Goal: Information Seeking & Learning: Learn about a topic

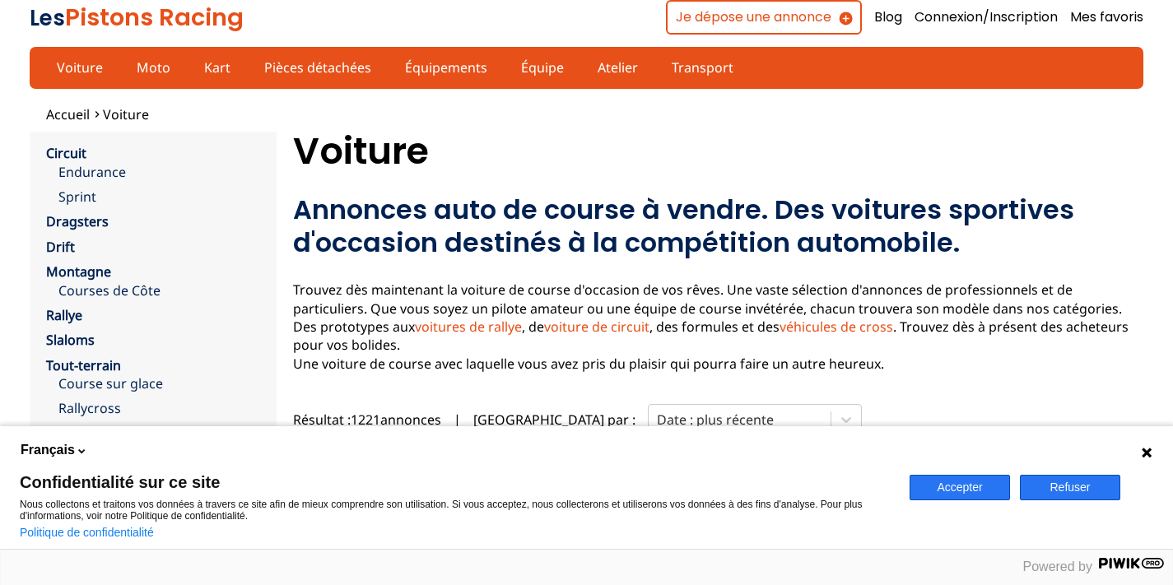
scroll to position [237, 0]
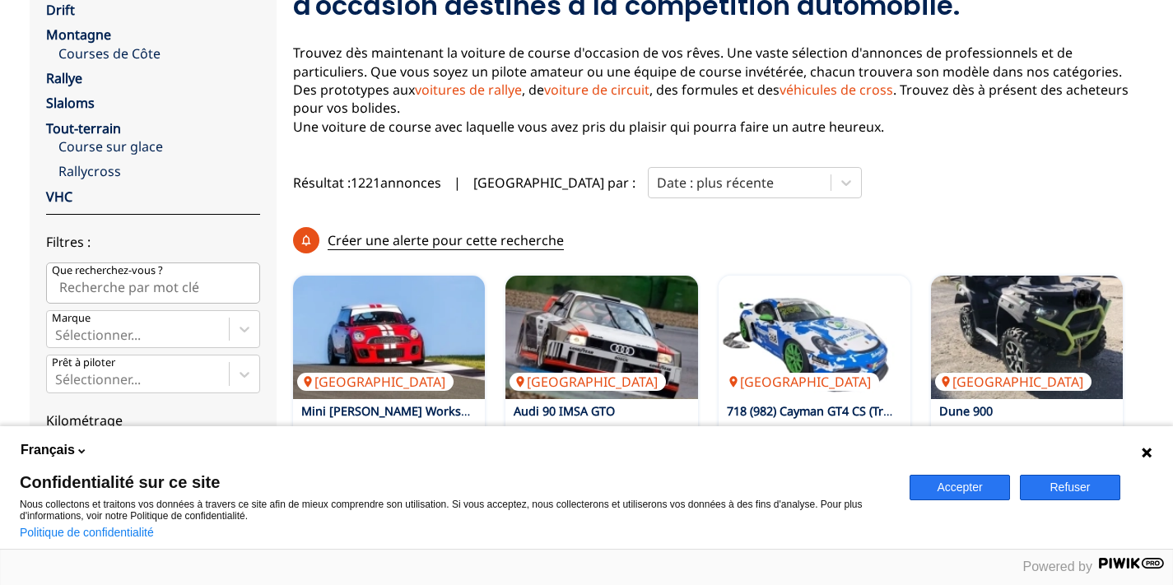
click at [1071, 483] on button "Refuser" at bounding box center [1070, 488] width 100 height 26
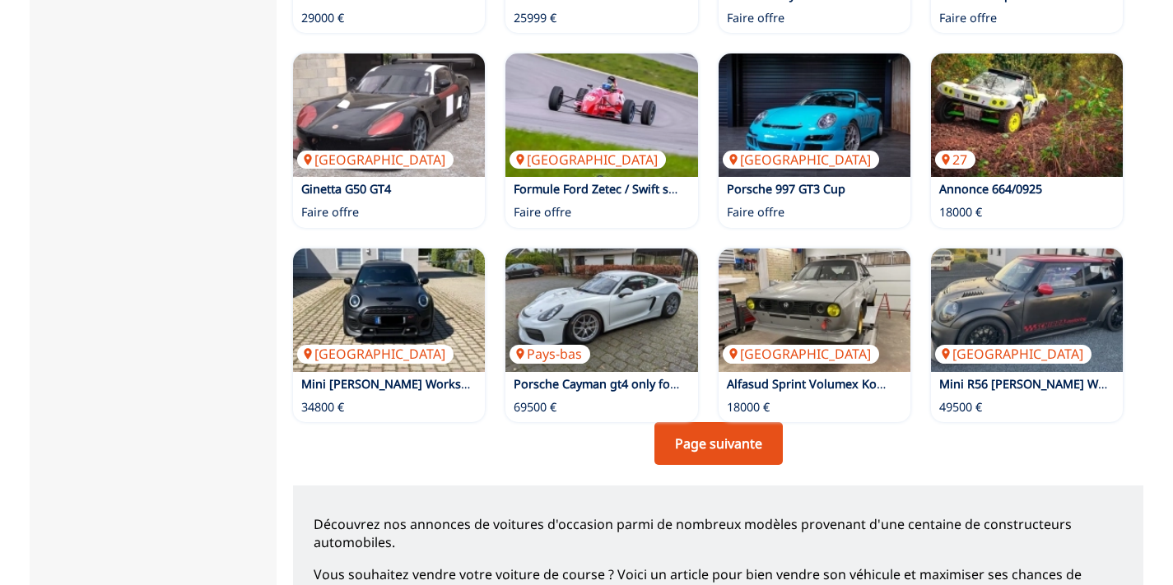
scroll to position [1143, 0]
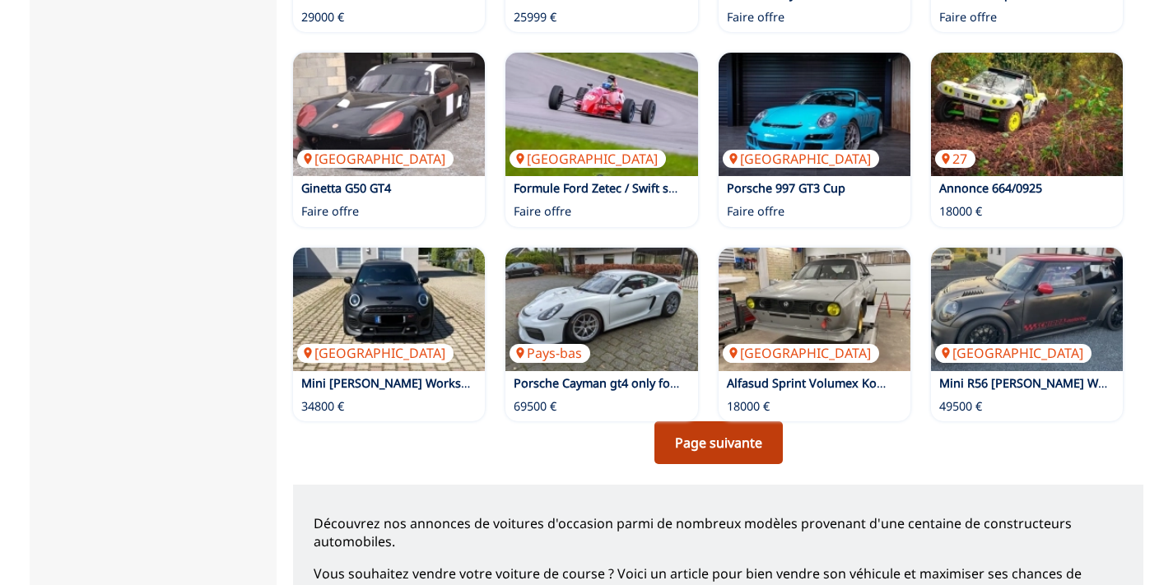
click at [732, 422] on link "Page suivante" at bounding box center [719, 443] width 128 height 43
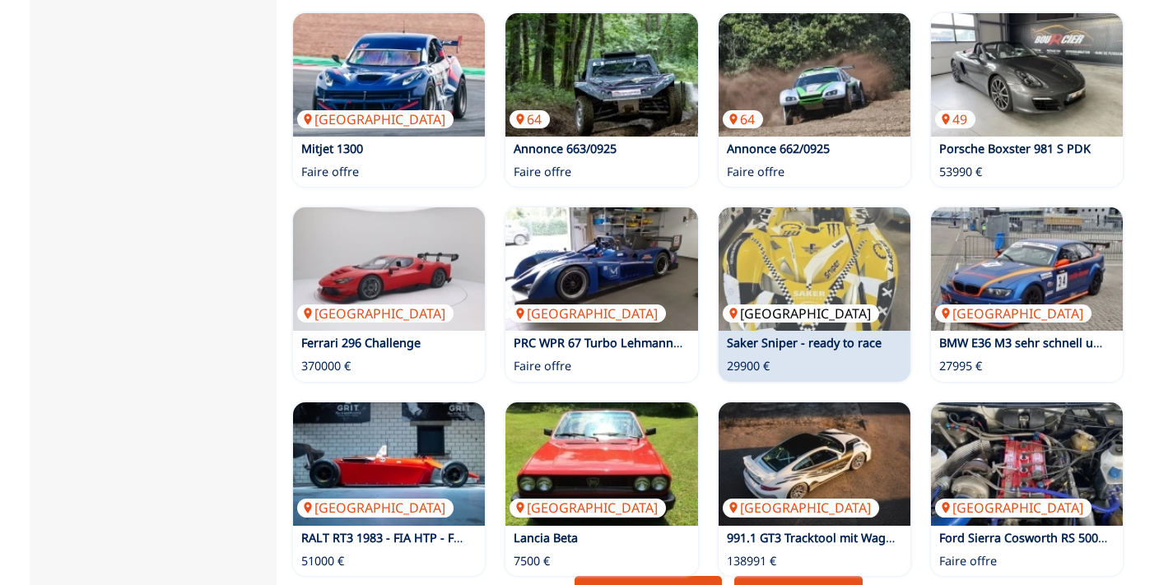
scroll to position [1048, 0]
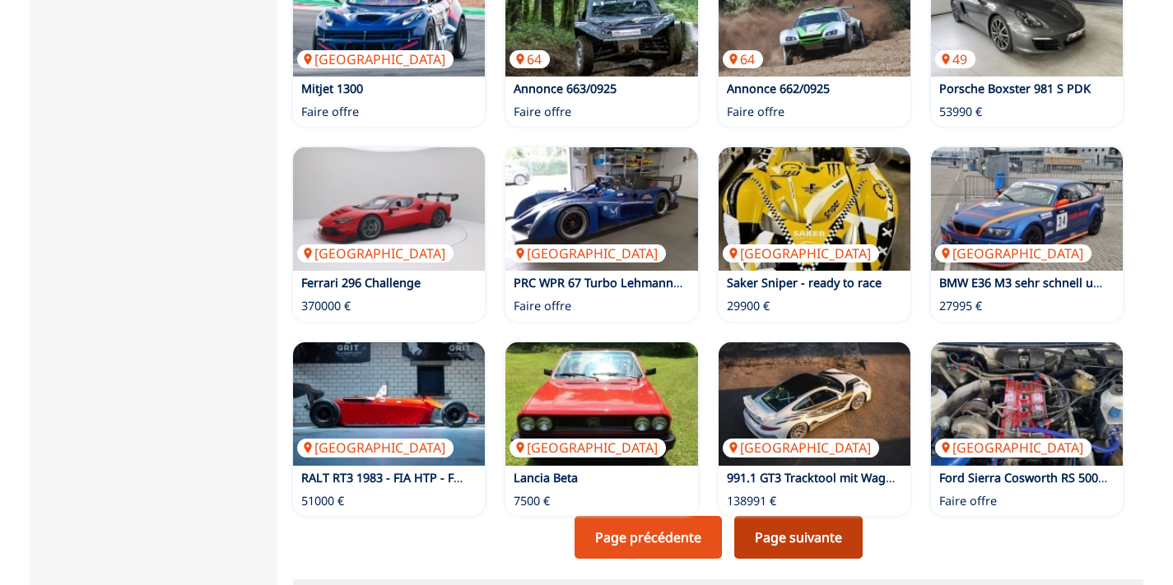
click at [803, 516] on link "Page suivante" at bounding box center [799, 537] width 128 height 43
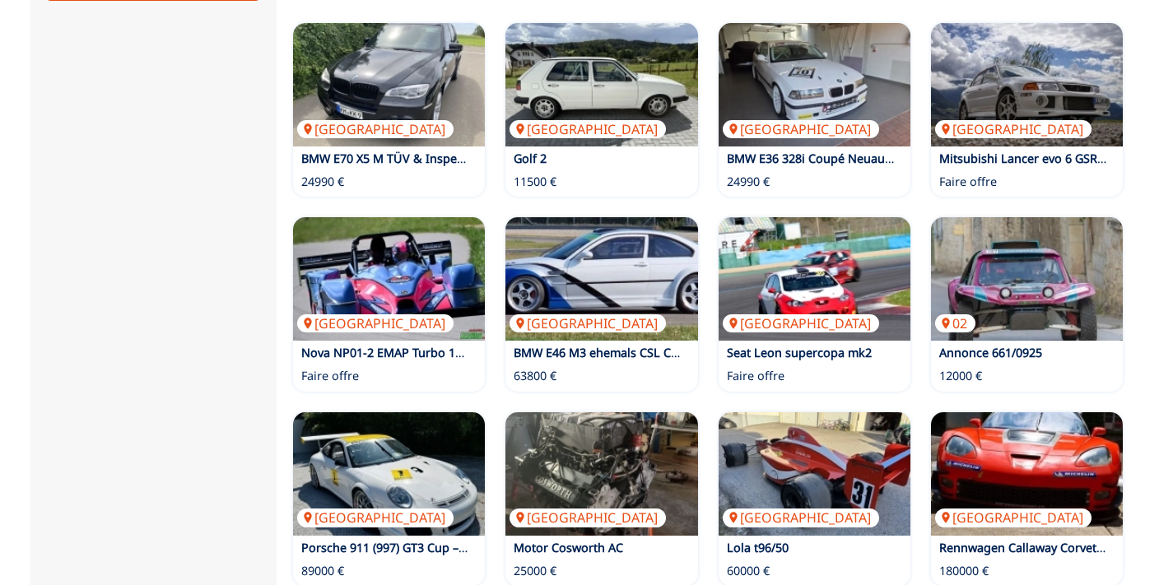
scroll to position [1028, 0]
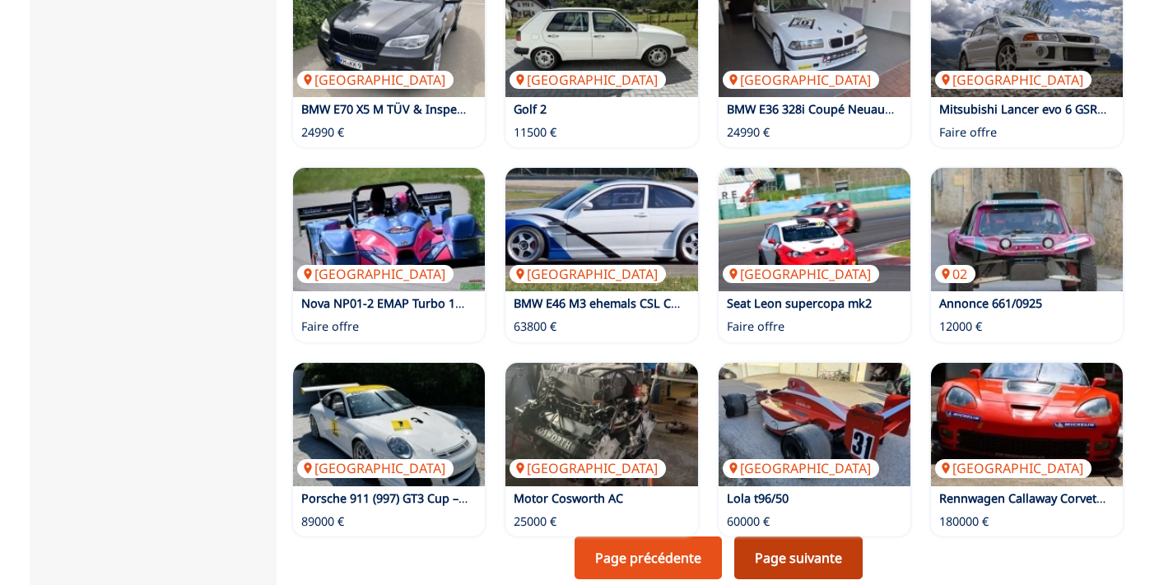
click at [787, 537] on link "Page suivante" at bounding box center [799, 558] width 128 height 43
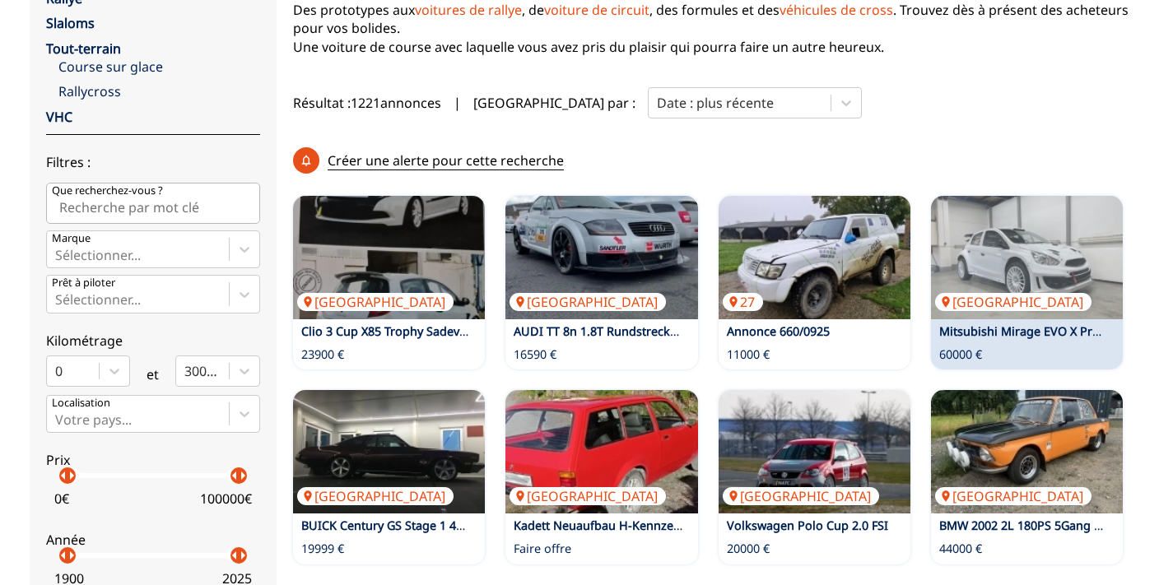
scroll to position [318, 0]
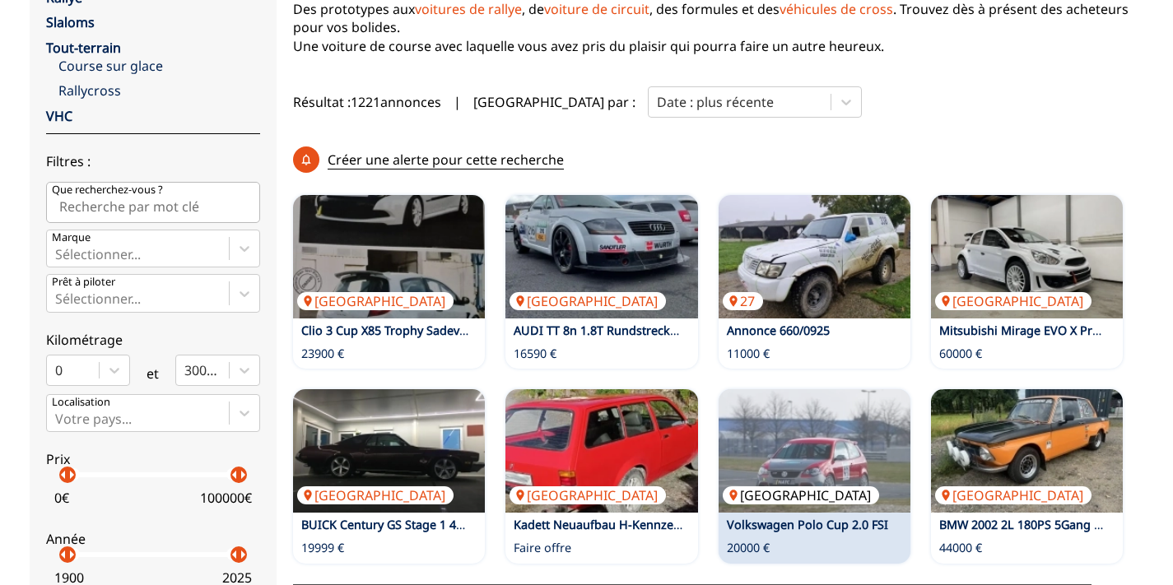
click at [825, 392] on img at bounding box center [815, 451] width 192 height 124
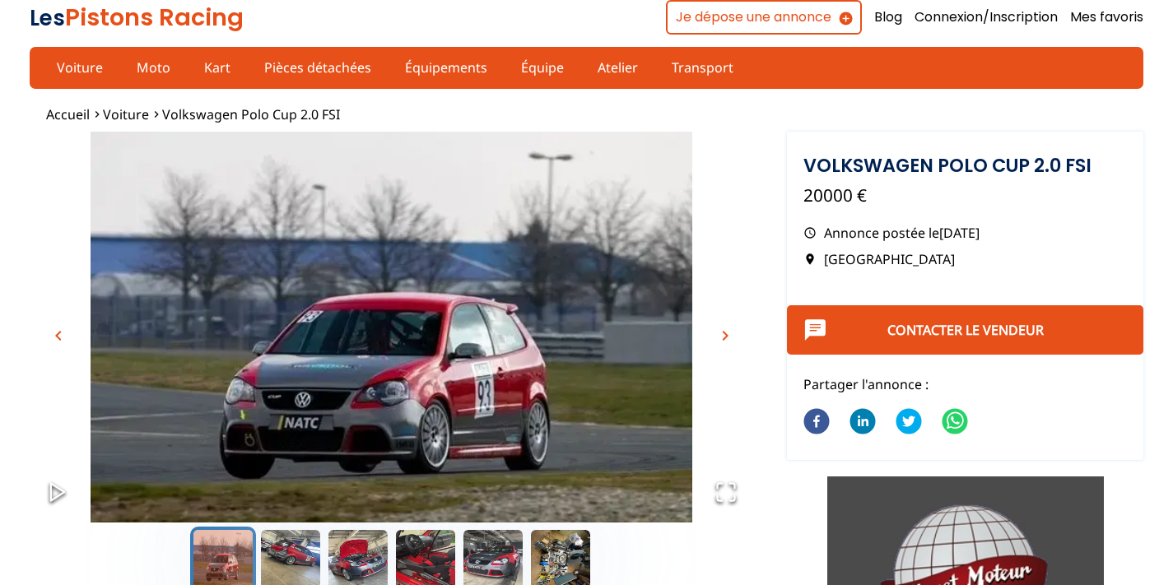
click at [724, 335] on span "chevron_right" at bounding box center [726, 336] width 20 height 20
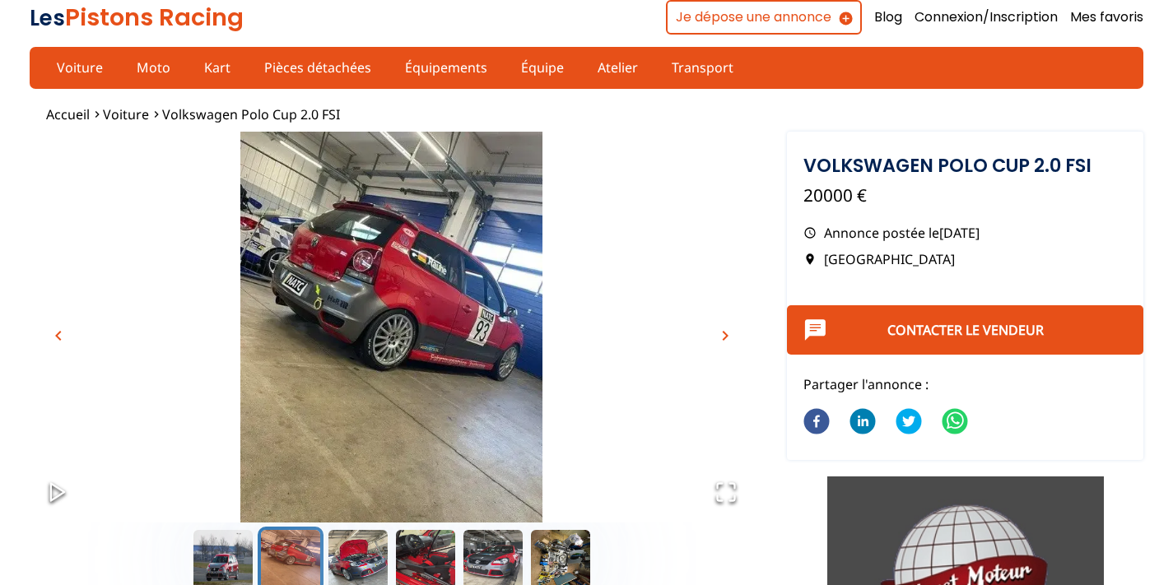
click at [724, 335] on span "chevron_right" at bounding box center [726, 336] width 20 height 20
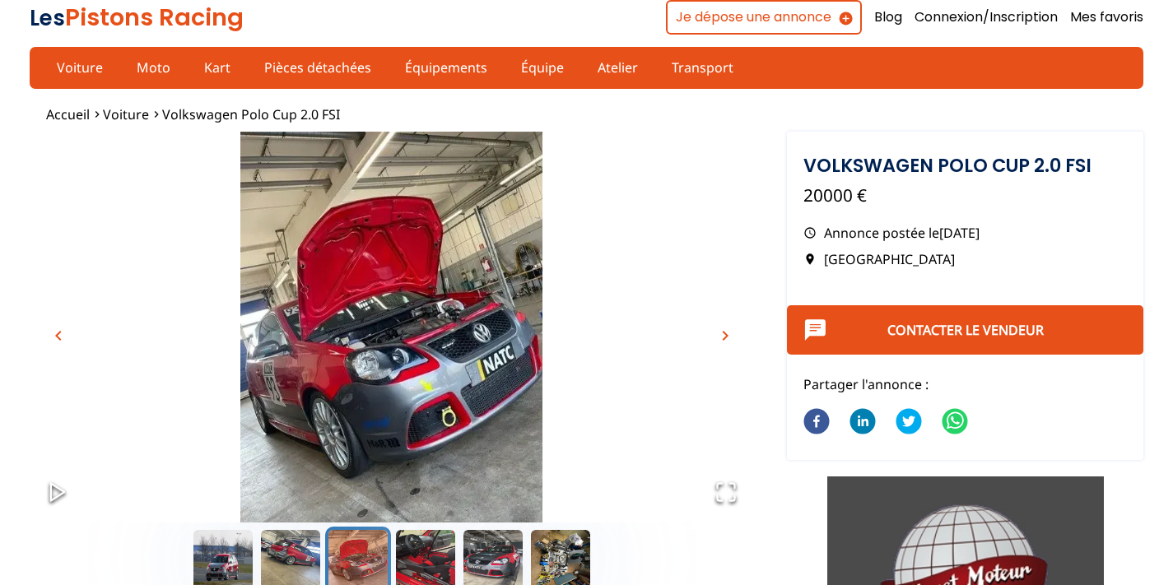
click at [724, 335] on span "chevron_right" at bounding box center [726, 336] width 20 height 20
click at [437, 560] on button "Go to Slide 4" at bounding box center [426, 560] width 66 height 66
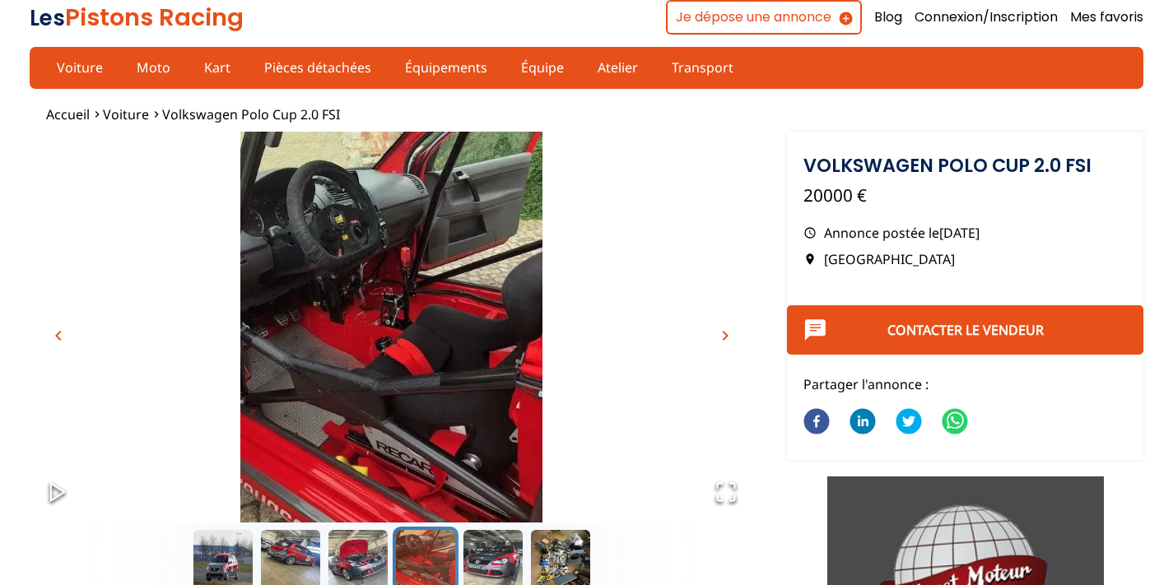
click at [727, 333] on span "chevron_right" at bounding box center [726, 336] width 20 height 20
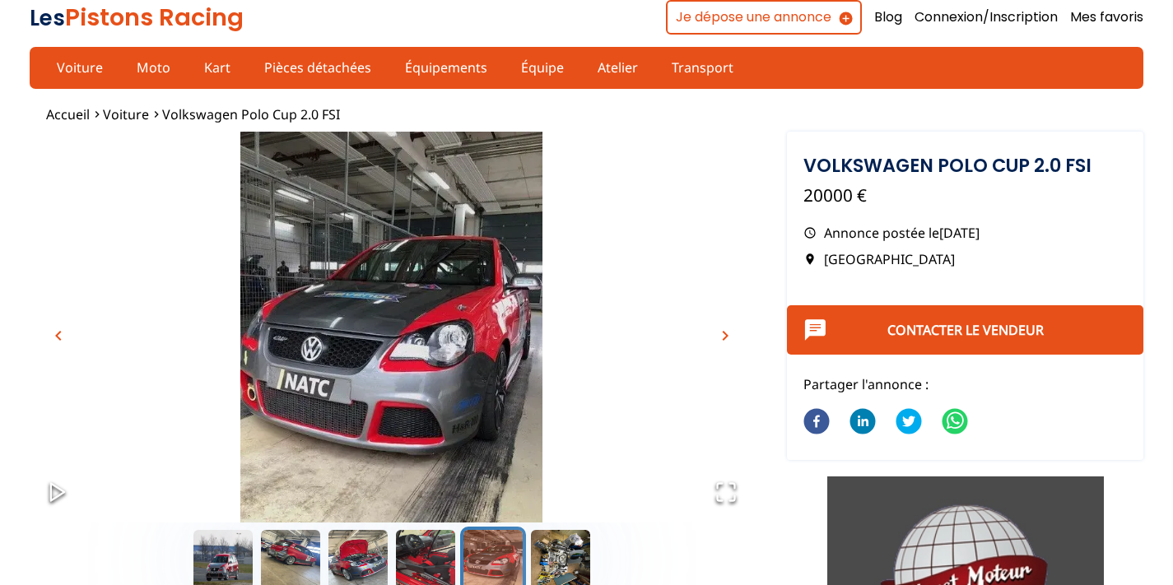
click at [727, 333] on span "chevron_right" at bounding box center [726, 336] width 20 height 20
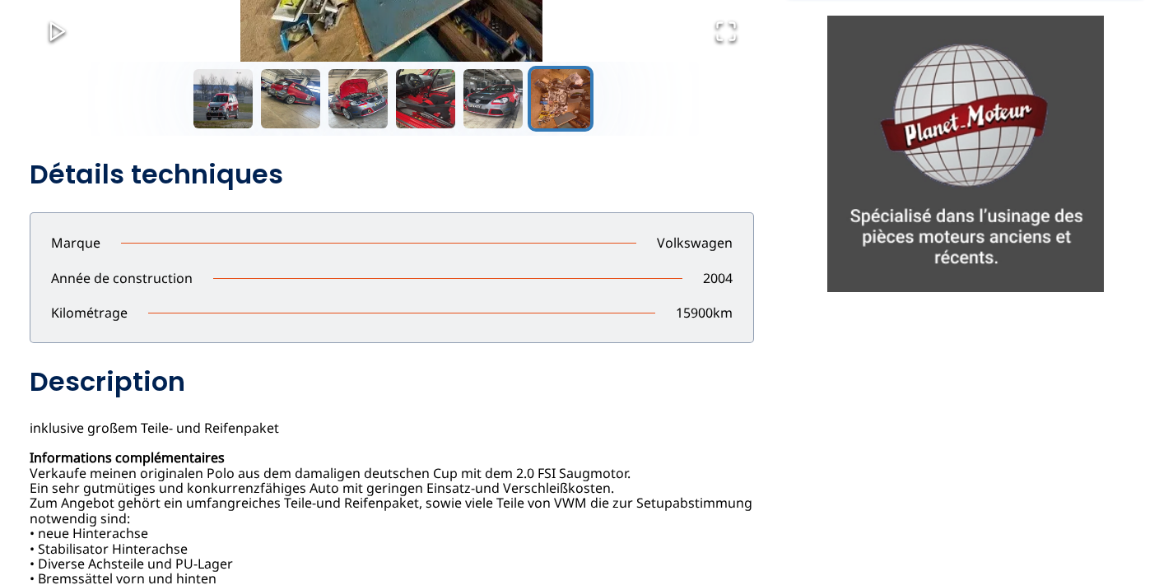
scroll to position [553, 0]
